Goal: Navigation & Orientation: Understand site structure

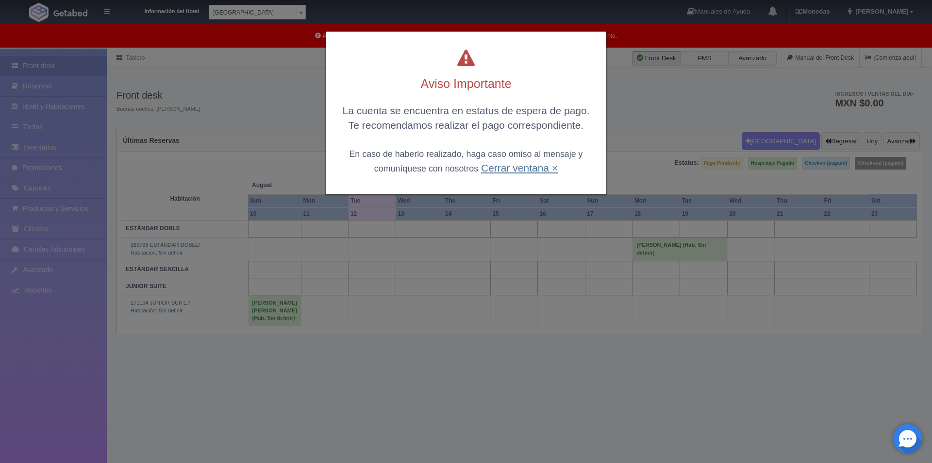
click at [507, 172] on link "Cerrar ventana ×" at bounding box center [519, 167] width 77 height 11
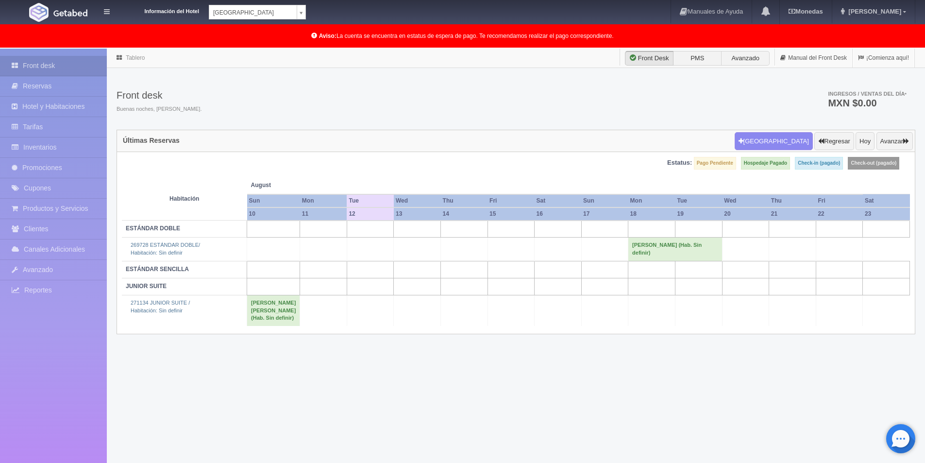
click at [549, 77] on div "Tablero Front Desk PMS Avanzado Manual del Front Desk ¡Comienza aquí! Front des…" at bounding box center [516, 198] width 818 height 298
